Goal: Browse casually

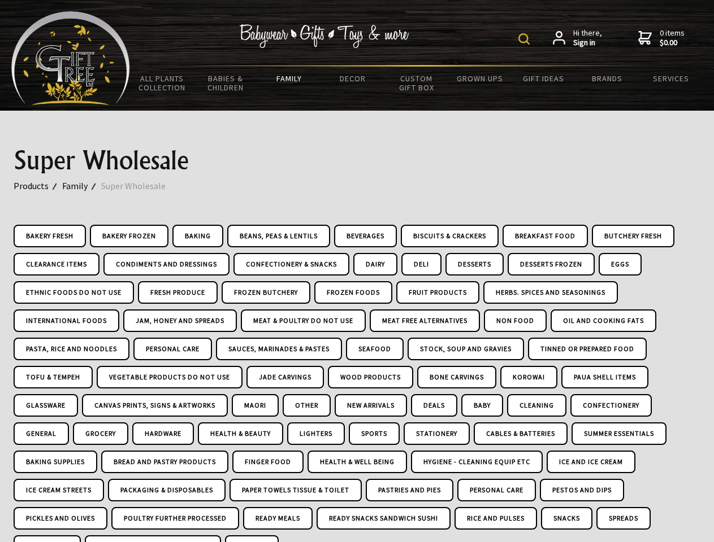
click at [526, 39] on img at bounding box center [523, 38] width 11 height 11
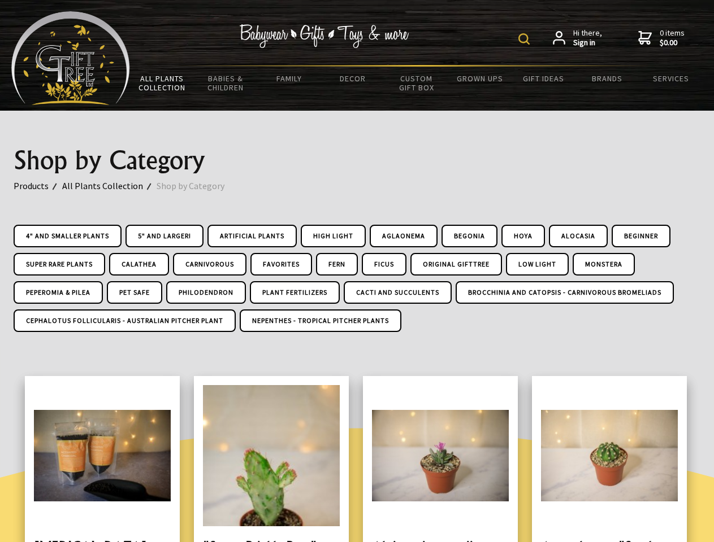
click at [526, 39] on img at bounding box center [523, 38] width 11 height 11
